Goal: Task Accomplishment & Management: Use online tool/utility

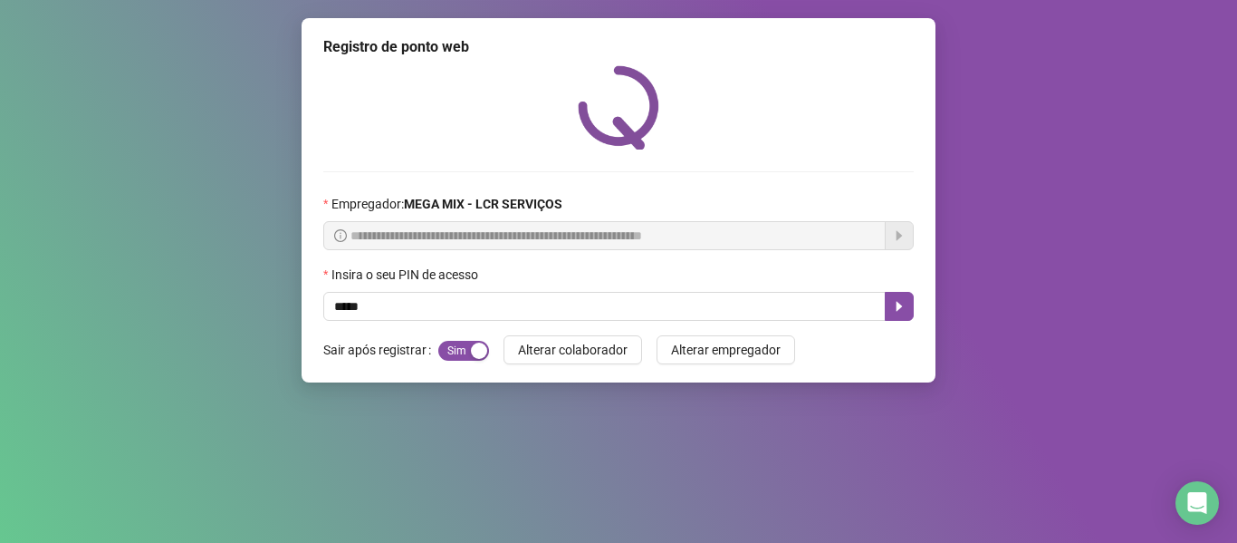
type input "*****"
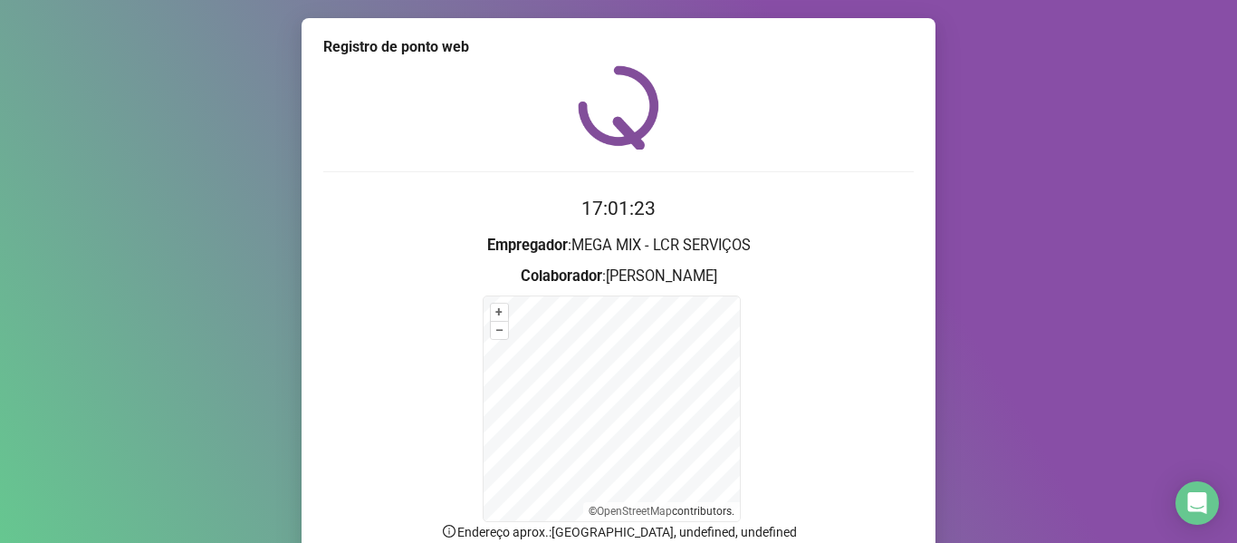
scroll to position [159, 0]
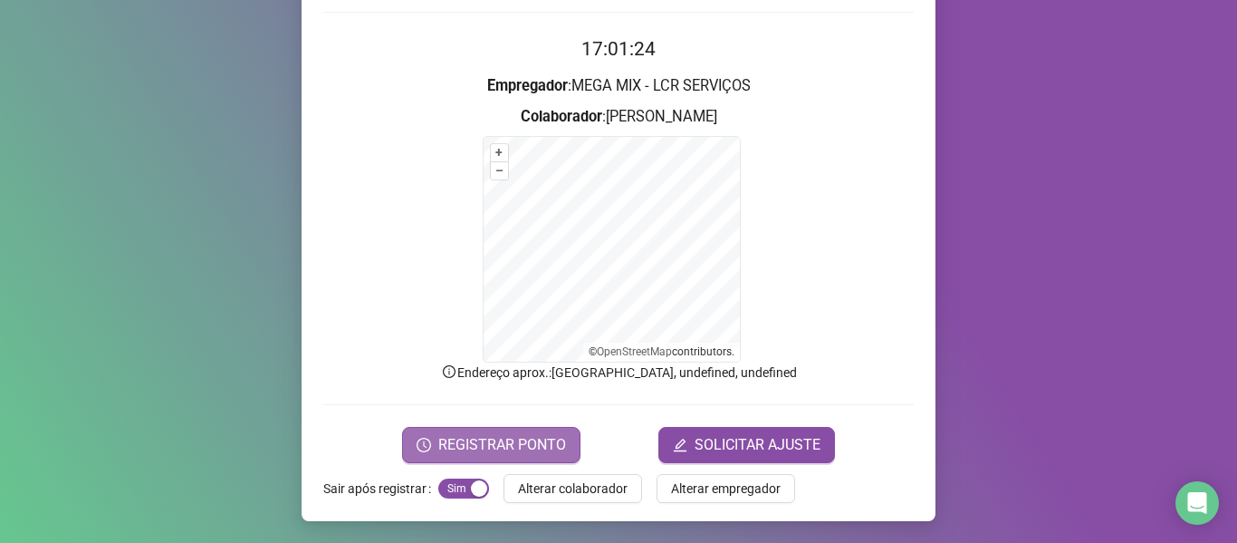
click at [489, 434] on span "REGISTRAR PONTO" at bounding box center [502, 445] width 128 height 22
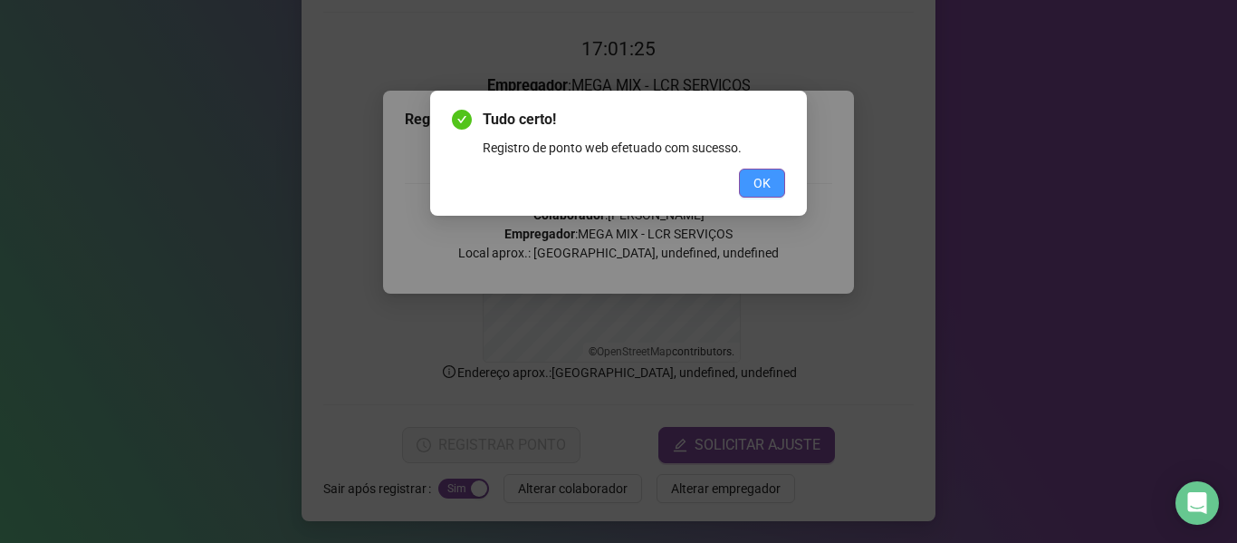
click at [776, 184] on button "OK" at bounding box center [762, 182] width 46 height 29
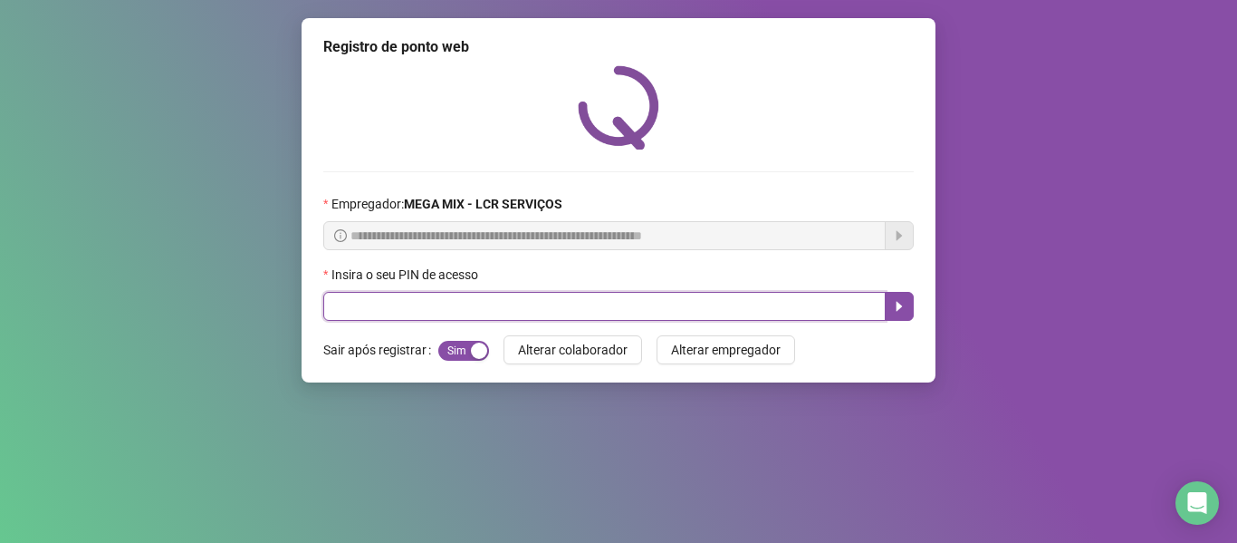
click at [717, 316] on input "text" at bounding box center [604, 306] width 563 height 29
type input "*****"
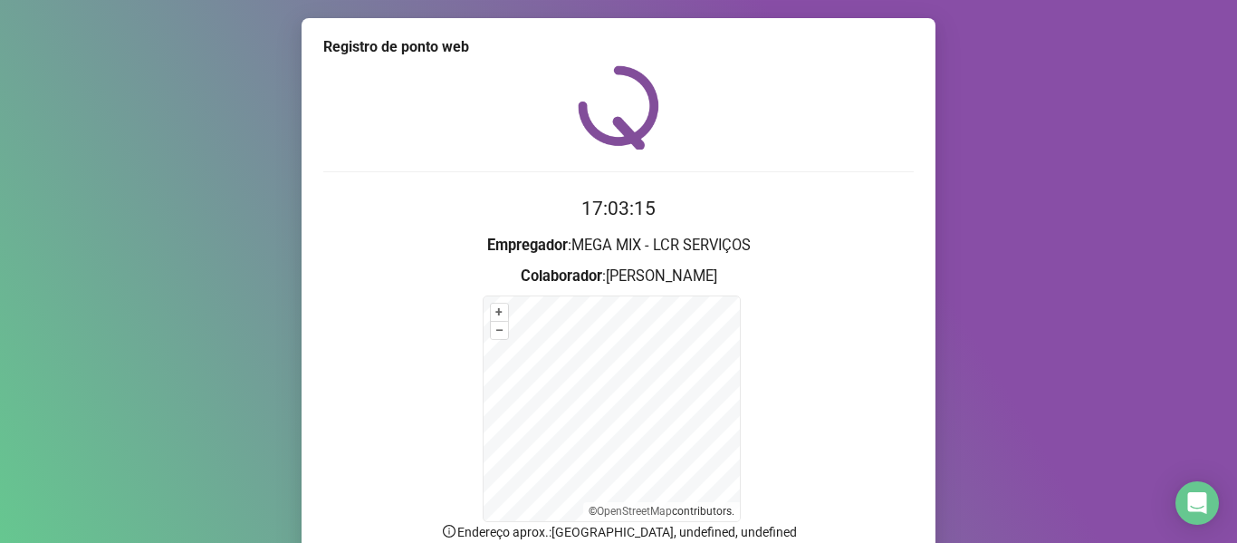
scroll to position [159, 0]
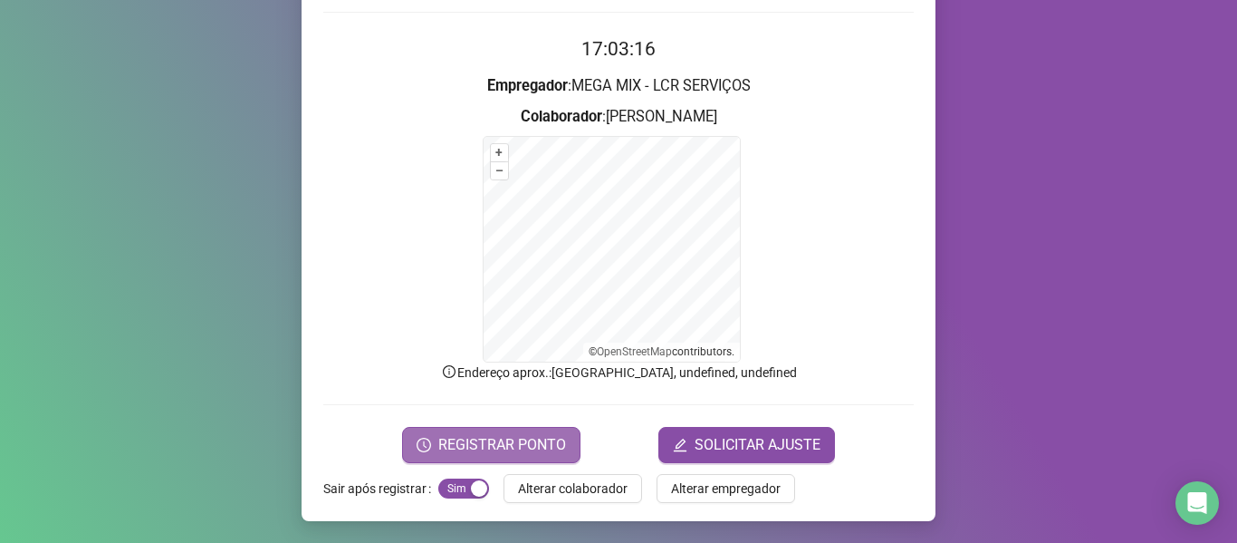
click at [444, 427] on button "REGISTRAR PONTO" at bounding box center [491, 445] width 178 height 36
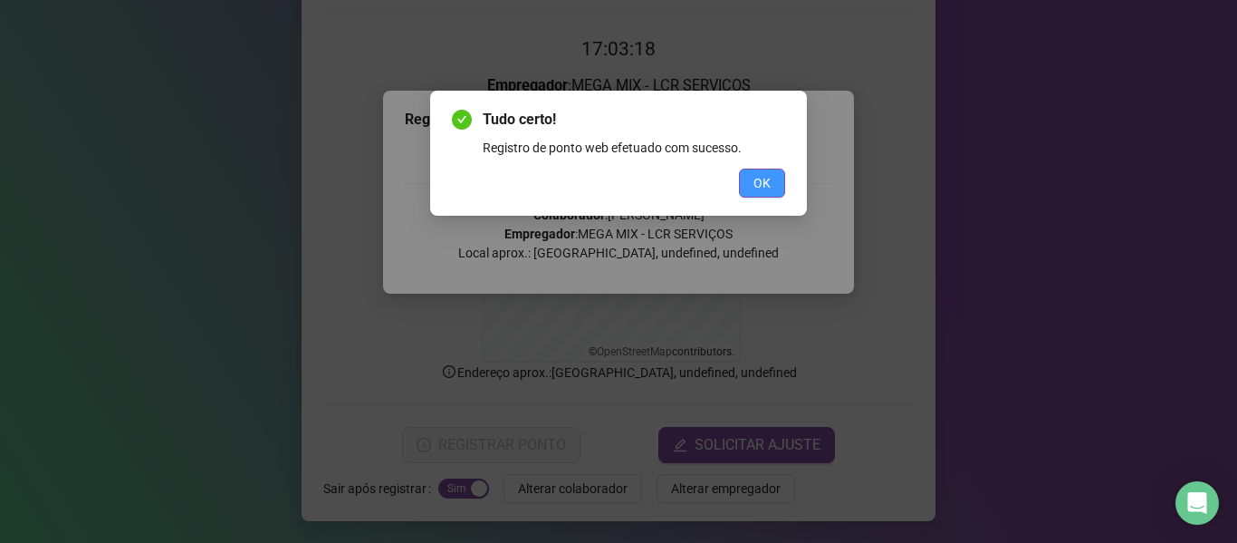
click at [757, 184] on span "OK" at bounding box center [762, 183] width 17 height 20
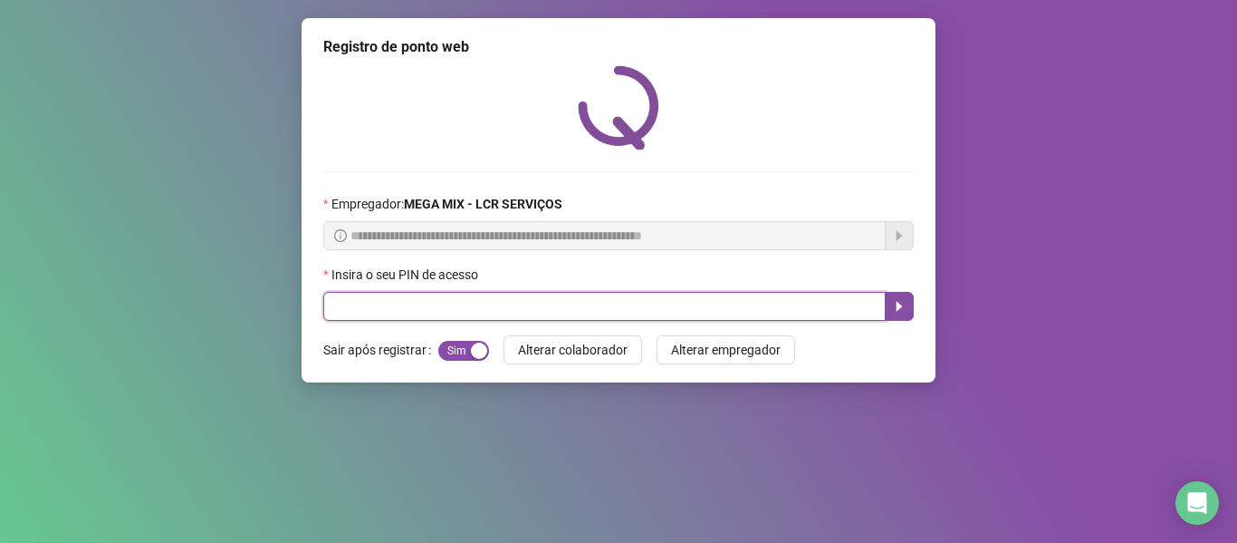
click at [471, 313] on input "text" at bounding box center [604, 306] width 563 height 29
type input "****"
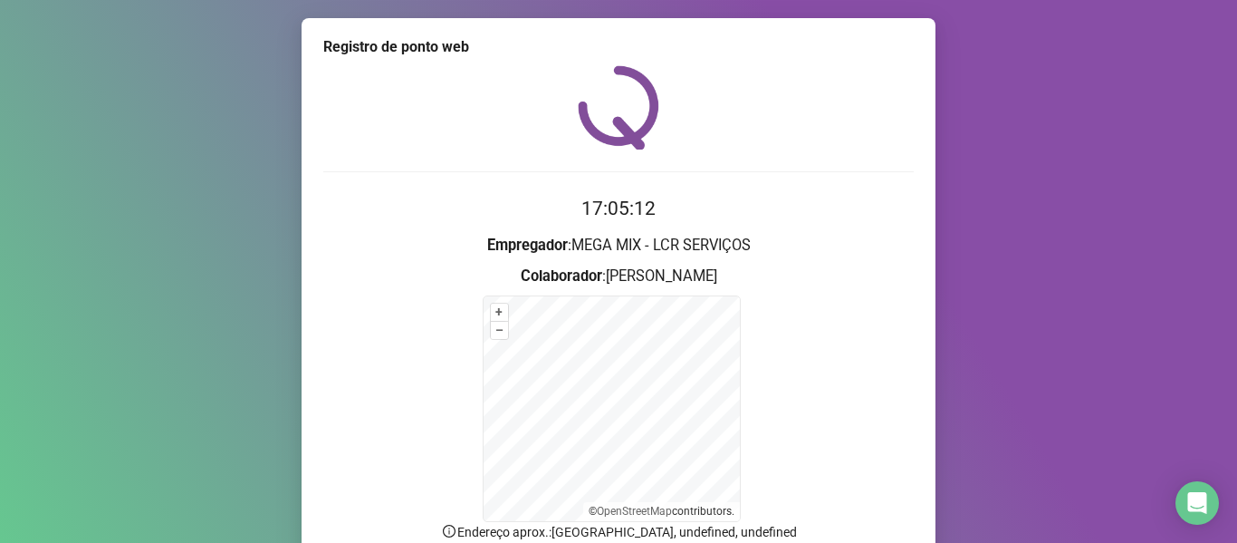
scroll to position [159, 0]
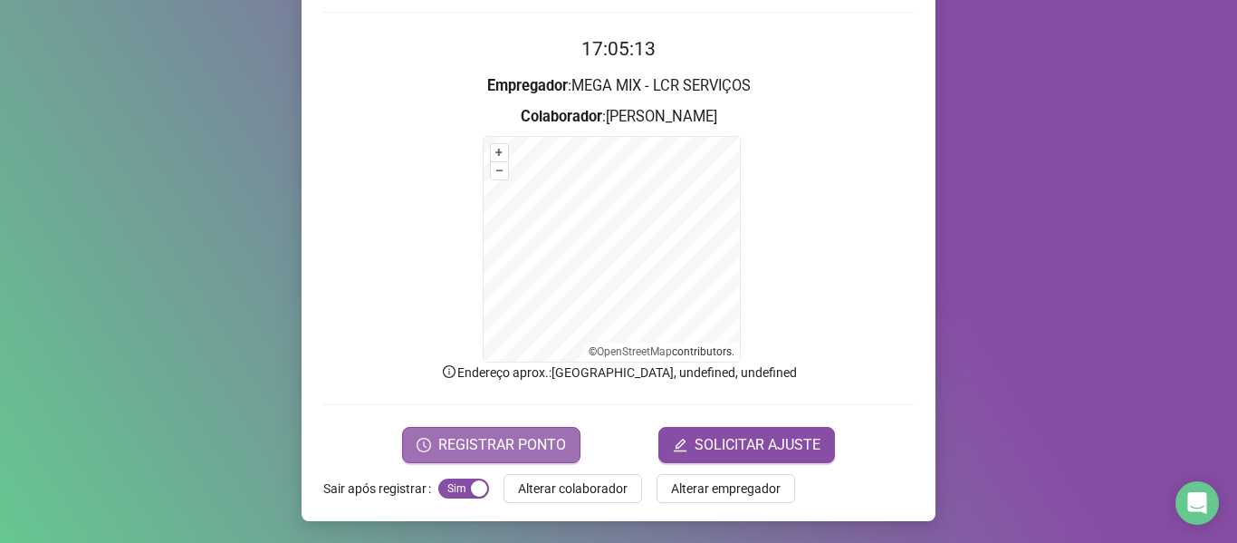
click at [533, 435] on span "REGISTRAR PONTO" at bounding box center [502, 445] width 128 height 22
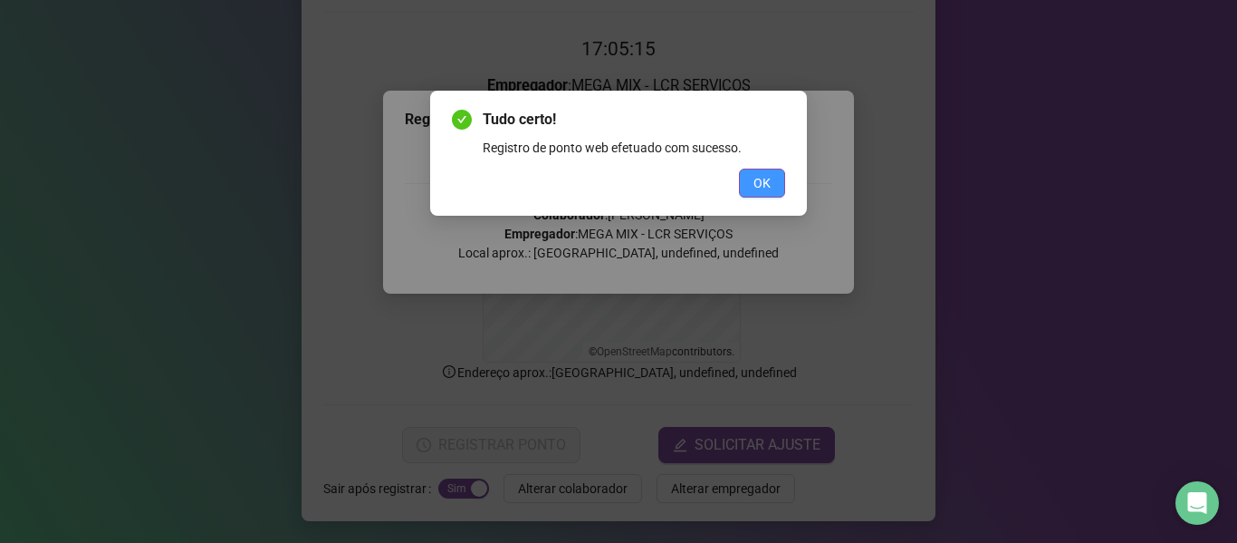
click at [750, 180] on button "OK" at bounding box center [762, 182] width 46 height 29
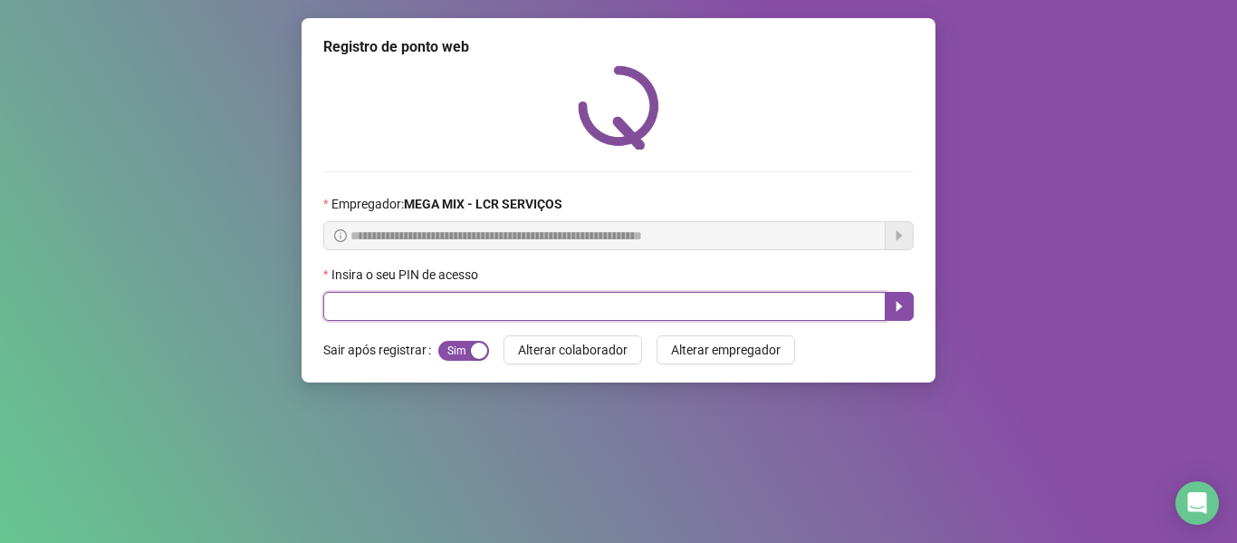
click at [847, 304] on input "text" at bounding box center [604, 306] width 563 height 29
type input "*****"
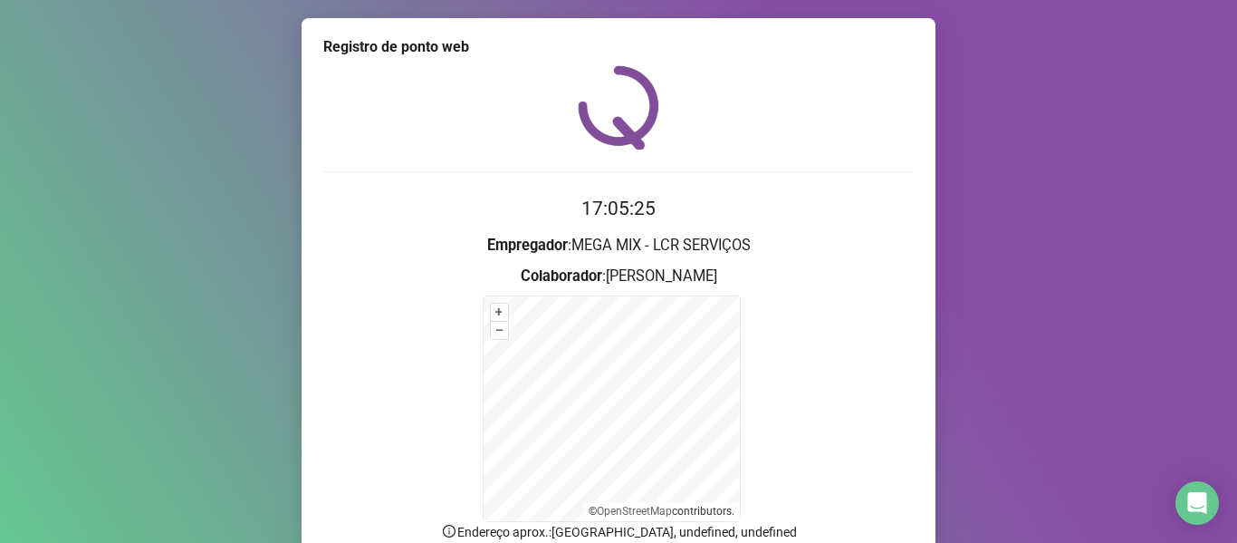
scroll to position [159, 0]
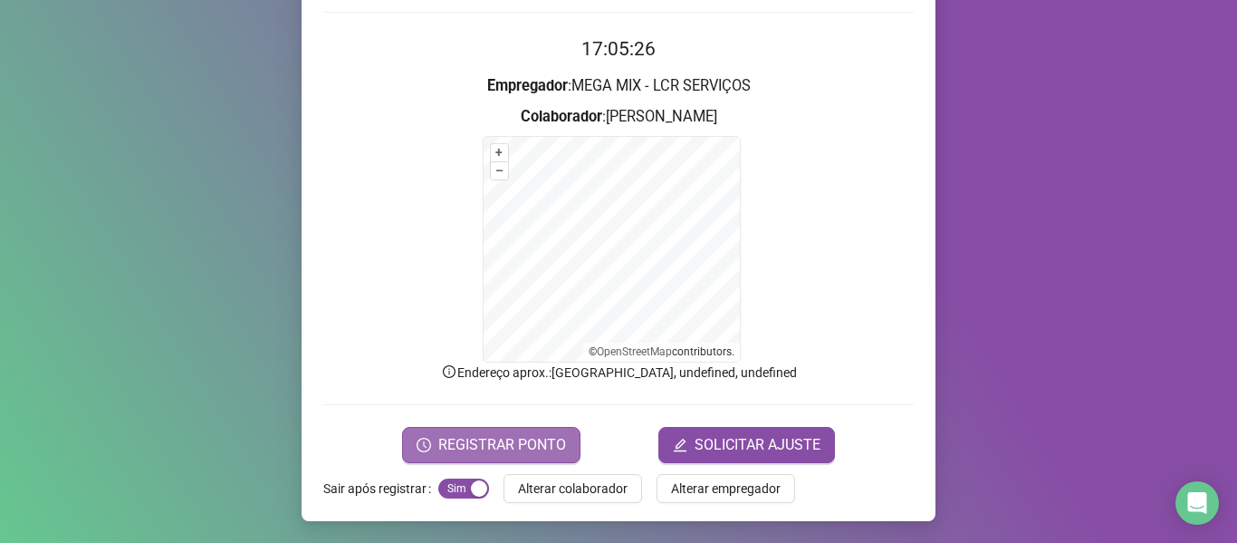
click at [512, 431] on button "REGISTRAR PONTO" at bounding box center [491, 445] width 178 height 36
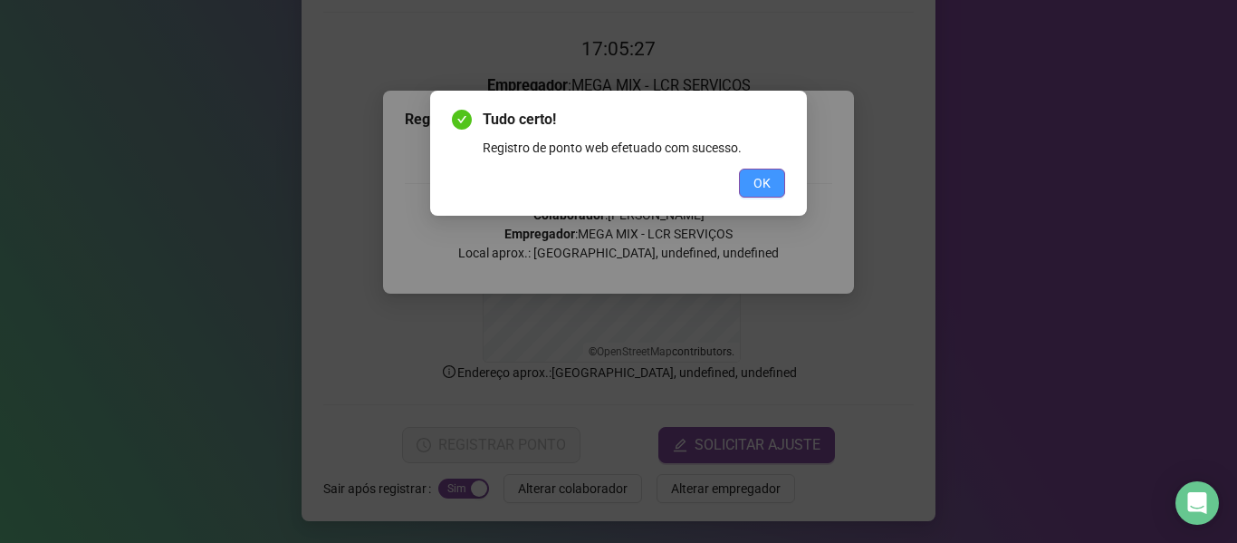
click at [775, 179] on button "OK" at bounding box center [762, 182] width 46 height 29
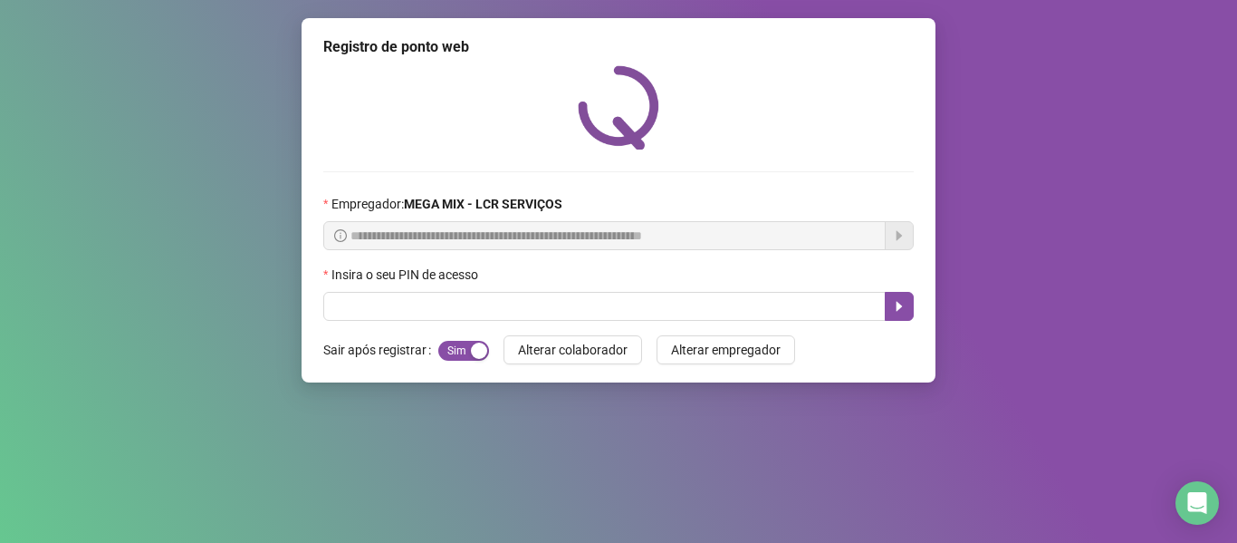
scroll to position [0, 0]
click at [766, 135] on div at bounding box center [618, 107] width 591 height 84
click at [880, 217] on div "Empregador : MEGA MIX - LCR SERVIÇOS" at bounding box center [618, 207] width 591 height 27
drag, startPoint x: 862, startPoint y: 228, endPoint x: 808, endPoint y: 306, distance: 95.0
click at [856, 256] on form "**********" at bounding box center [618, 257] width 591 height 127
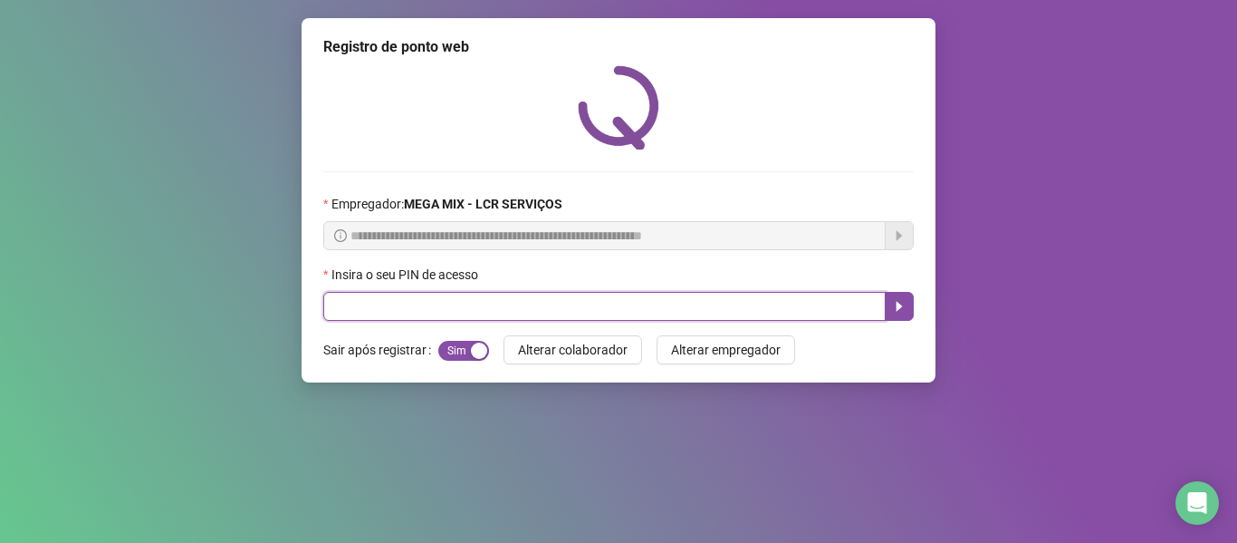
click at [808, 306] on input "text" at bounding box center [604, 306] width 563 height 29
click at [695, 306] on input "text" at bounding box center [604, 306] width 563 height 29
type input "****"
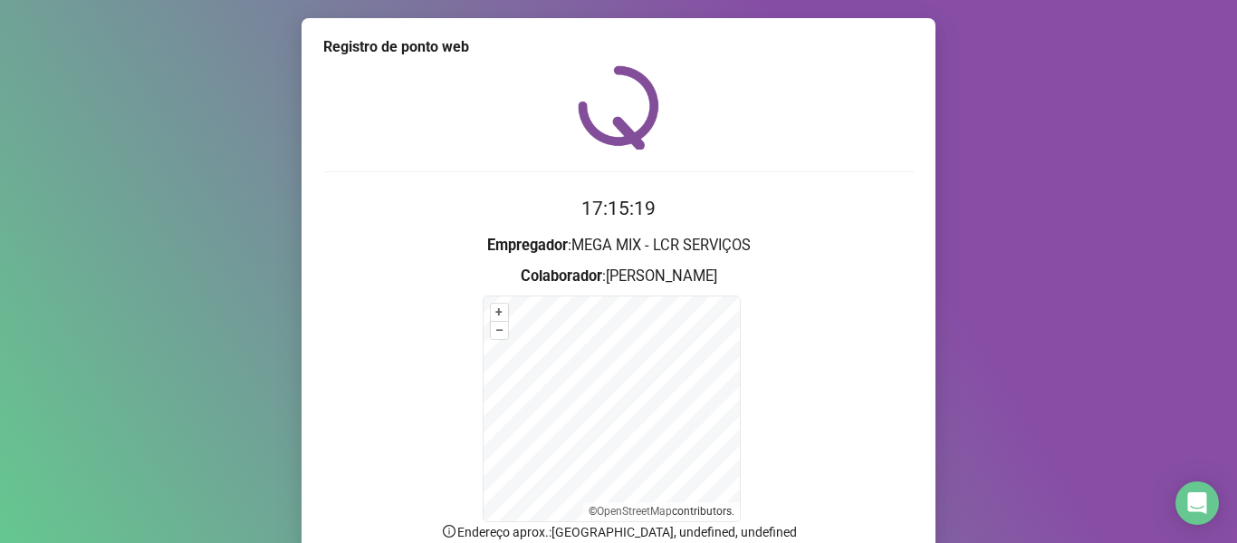
scroll to position [159, 0]
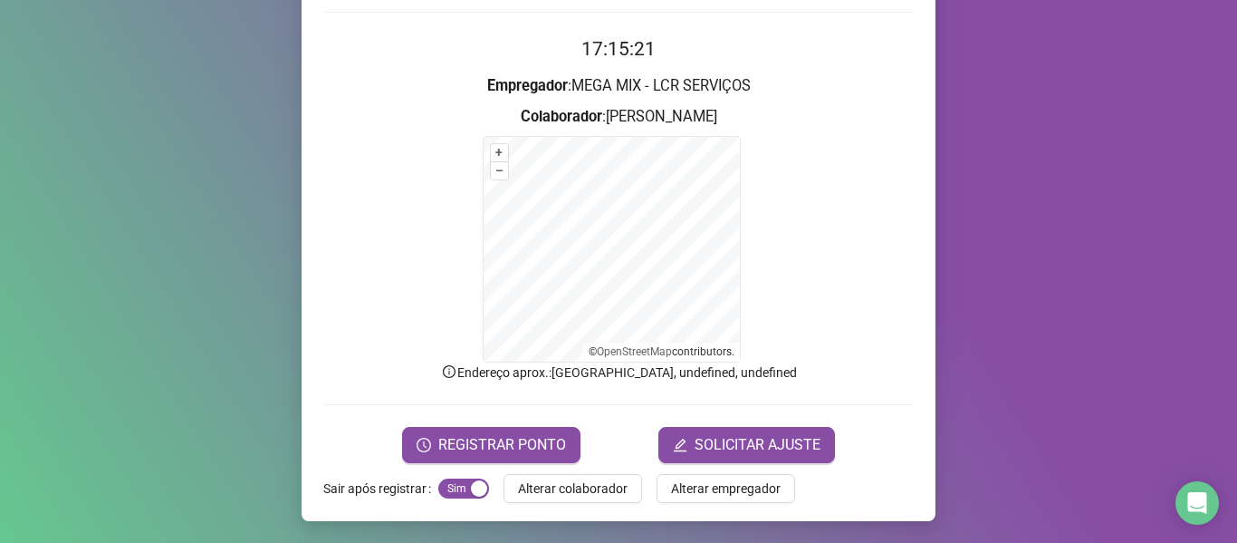
click at [466, 407] on form "17:15:21 Empregador : MEGA MIX - LCR SERVIÇOS Colaborador : [PERSON_NAME] + – ⇧…" at bounding box center [618, 248] width 591 height 428
click at [475, 434] on span "REGISTRAR PONTO" at bounding box center [502, 445] width 128 height 22
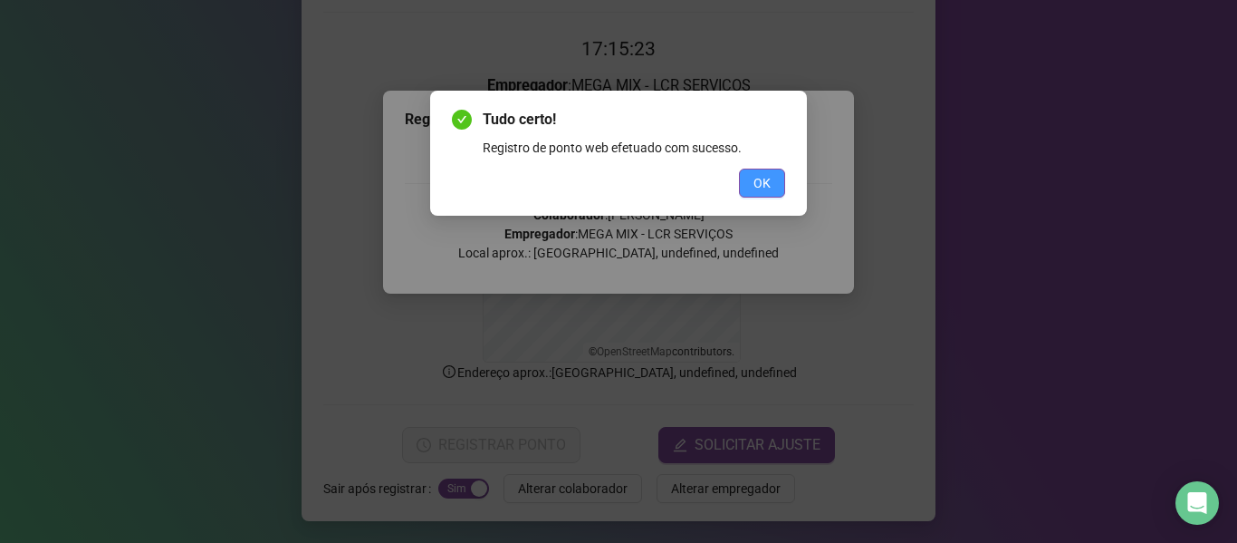
click at [758, 179] on span "OK" at bounding box center [762, 183] width 17 height 20
